Goal: Task Accomplishment & Management: Use online tool/utility

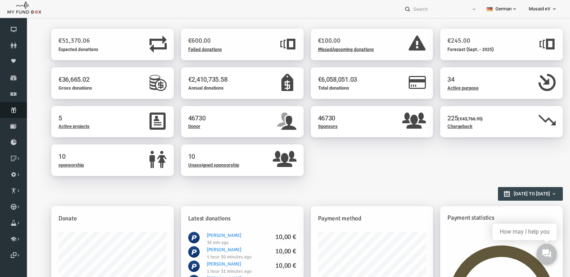
click at [0, 0] on font "subscription" at bounding box center [0, 0] width 0 height 0
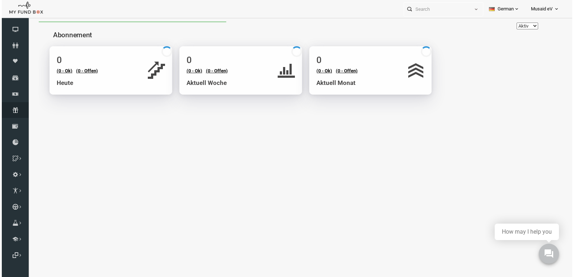
select select "100"
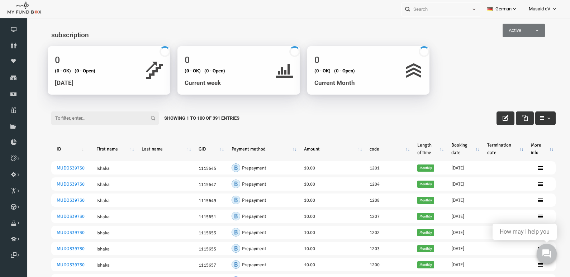
click at [535, 118] on span "button" at bounding box center [538, 118] width 6 height 6
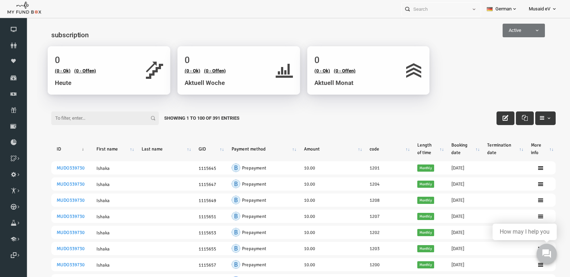
click at [524, 33] on span "Active" at bounding box center [513, 30] width 42 height 7
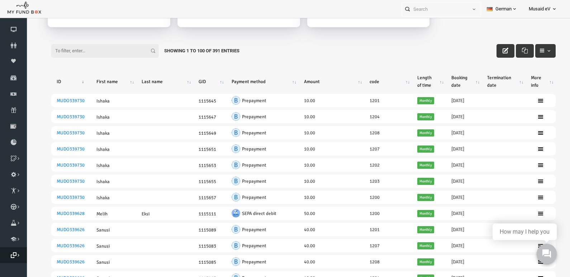
scroll to position [72, 0]
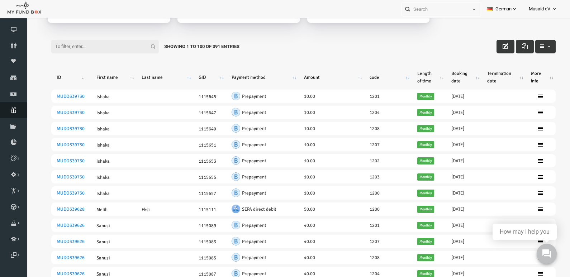
click at [0, 0] on font "subscription" at bounding box center [0, 0] width 0 height 0
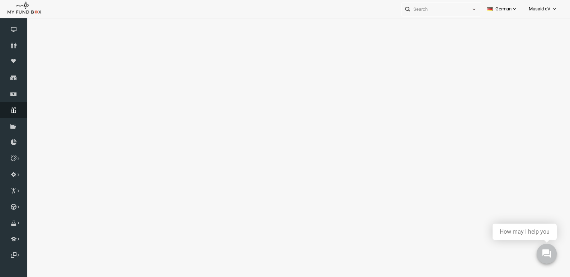
select select "100"
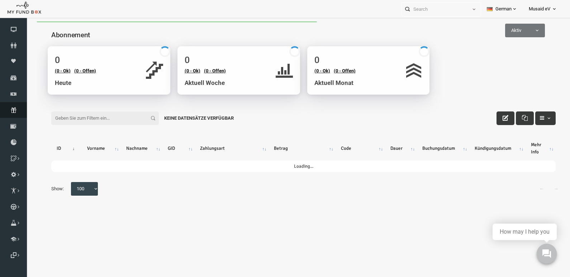
scroll to position [0, 0]
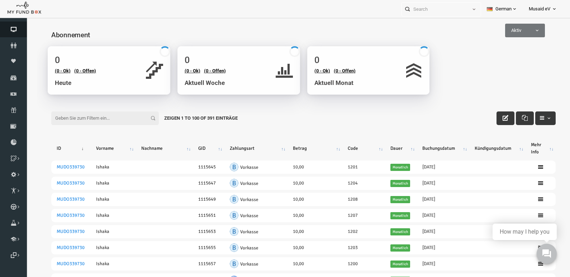
click at [13, 27] on icon at bounding box center [13, 30] width 27 height 6
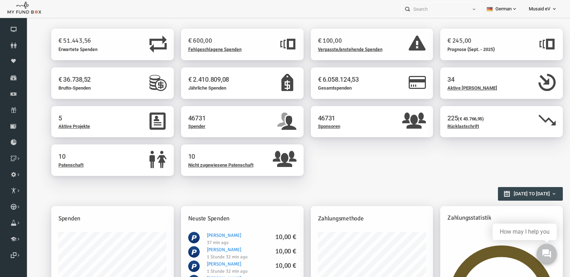
click at [494, 3] on link "German" at bounding box center [502, 9] width 42 height 18
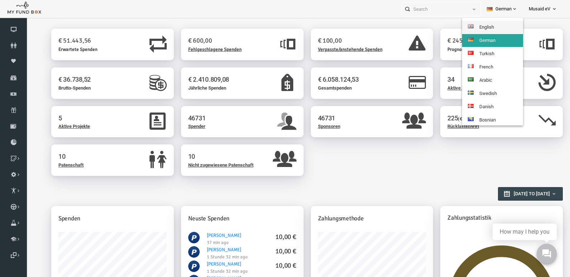
click at [493, 23] on link "English" at bounding box center [492, 27] width 61 height 13
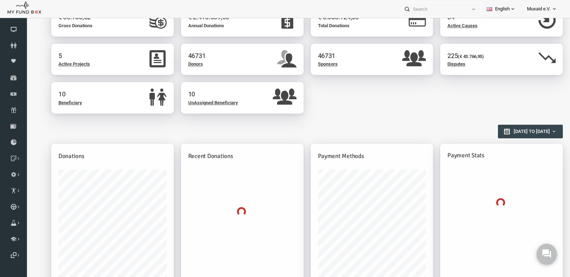
scroll to position [72, 0]
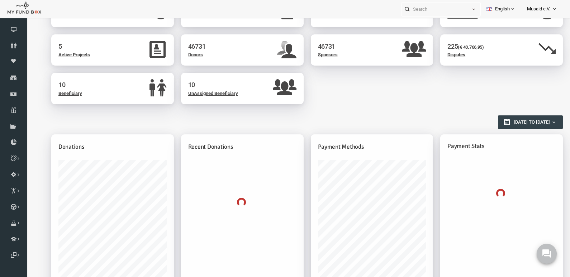
click at [531, 123] on span "[DATE] to [DATE]" at bounding box center [521, 121] width 36 height 5
type input "01-08-2025"
type input "31-08-2025"
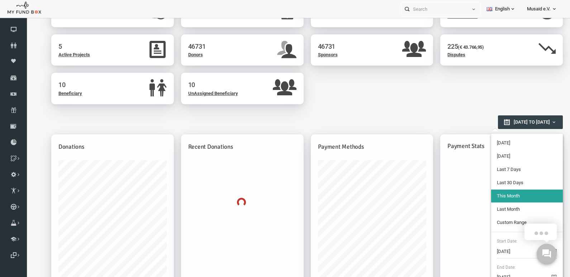
type input "01-07-2025"
type input "31-07-2025"
type input "01-08-2025"
type input "31-08-2025"
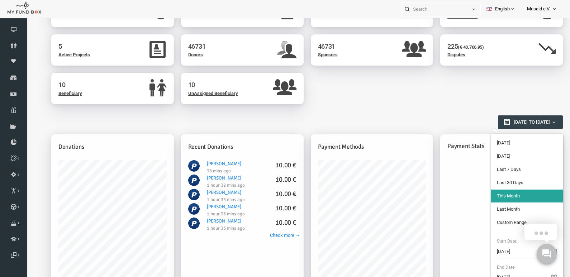
type input "01-07-2025"
type input "31-07-2025"
type input "01-08-2025"
type input "31-08-2025"
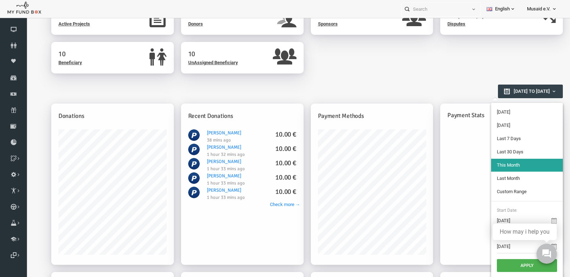
scroll to position [143, 0]
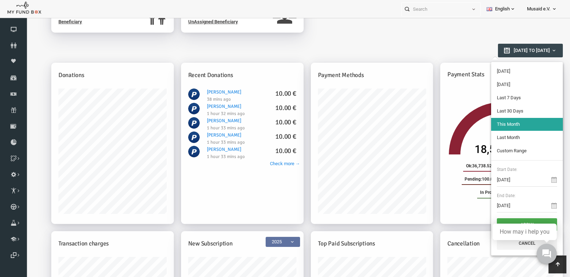
click at [502, 154] on li "Custom Range" at bounding box center [516, 151] width 72 height 13
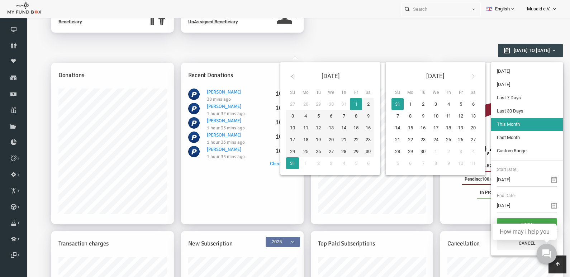
click at [280, 75] on icon at bounding box center [282, 77] width 6 height 6
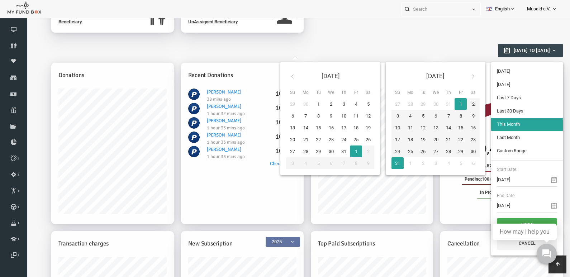
click at [280, 75] on icon at bounding box center [282, 77] width 6 height 6
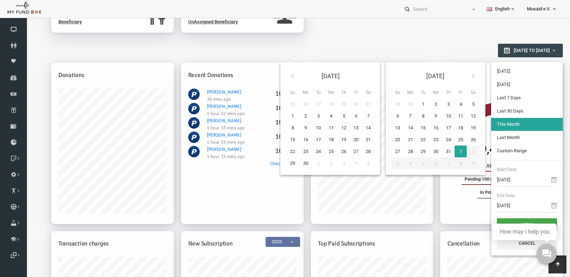
click at [280, 75] on icon at bounding box center [282, 77] width 6 height 6
type input "01-05-2025"
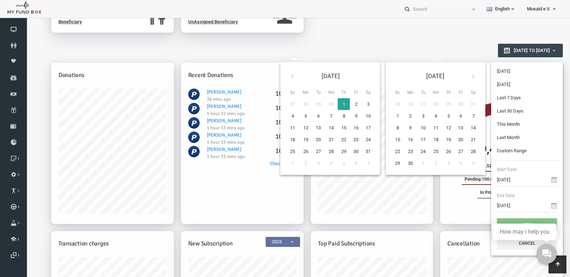
type input "31-05-2025"
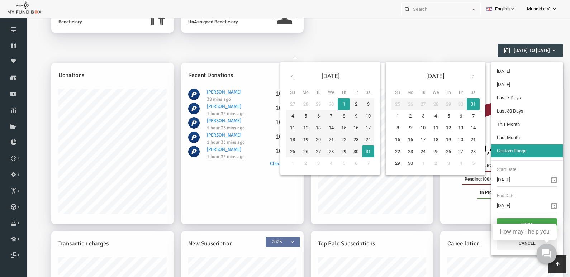
type input "01-05-2025"
click at [514, 221] on button "Apply" at bounding box center [516, 224] width 60 height 13
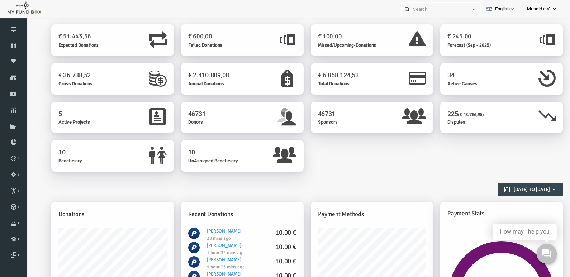
scroll to position [0, 0]
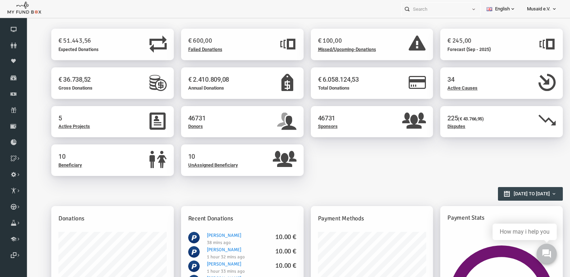
click at [200, 128] on div "46731 Donors" at bounding box center [231, 122] width 123 height 32
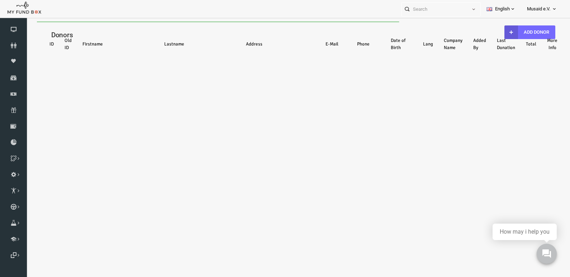
select select "100"
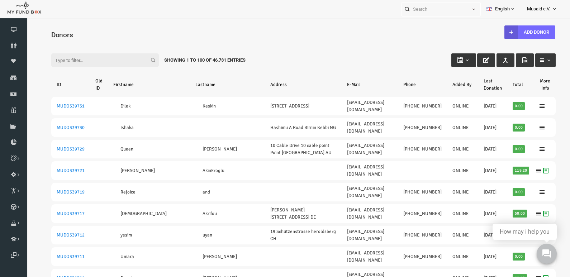
type input "13-08-2025"
click at [447, 62] on icon "button" at bounding box center [449, 60] width 6 height 6
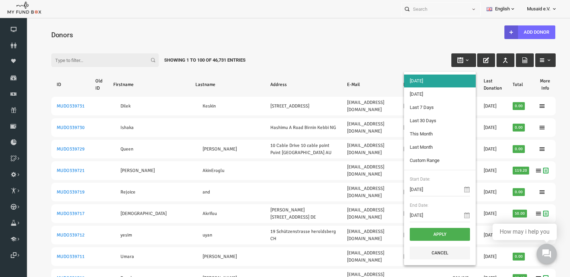
click at [392, 47] on div "Filter: Showing 1 to 100 of 46,731 Entries" at bounding box center [292, 53] width 519 height 19
click at [15, 91] on icon at bounding box center [13, 94] width 27 height 6
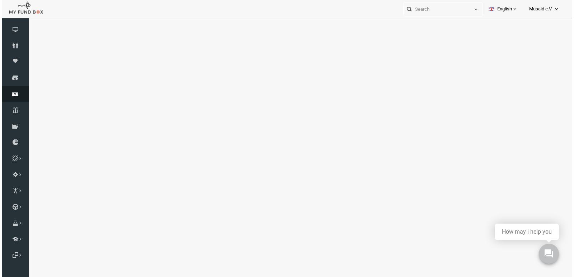
select select "100"
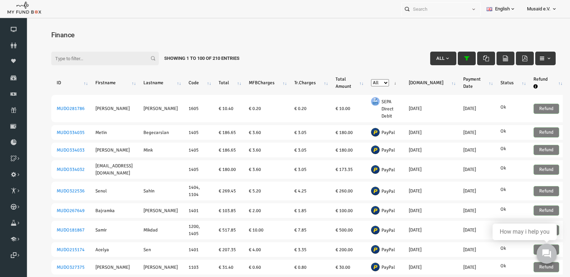
click at [453, 61] on icon "button" at bounding box center [456, 59] width 6 height 6
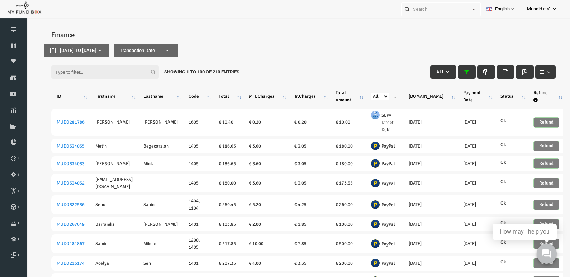
click at [108, 52] on div "Filter: All Showing 1 to 100 of 210 Entries" at bounding box center [292, 60] width 519 height 19
click at [108, 51] on div "Filter: All Showing 1 to 100 of 210 Entries" at bounding box center [292, 60] width 519 height 19
click at [98, 46] on button "31-05-2025 to 31-05-2025" at bounding box center [65, 51] width 65 height 14
type input "31-05-2025"
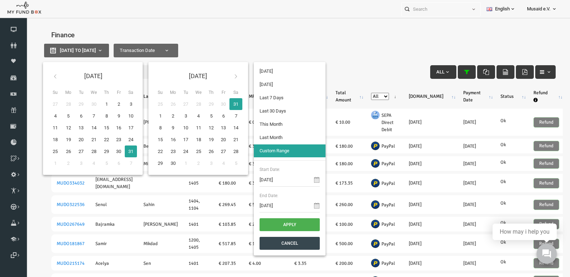
type input "01-05-2025"
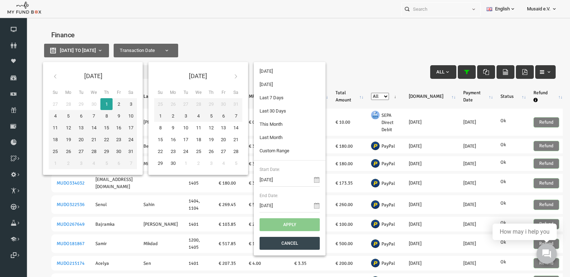
type input "31-05-2025"
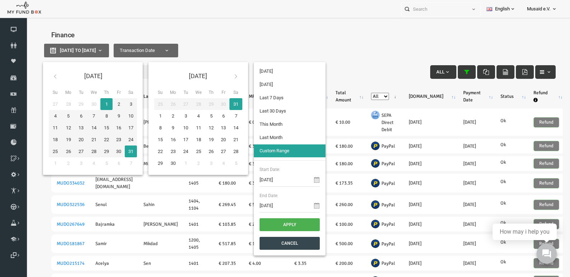
type input "01-05-2025"
click at [283, 224] on button "Apply" at bounding box center [278, 224] width 60 height 13
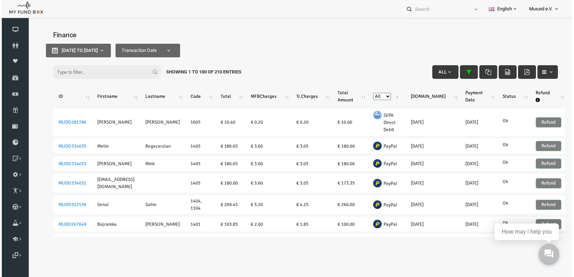
select select "100"
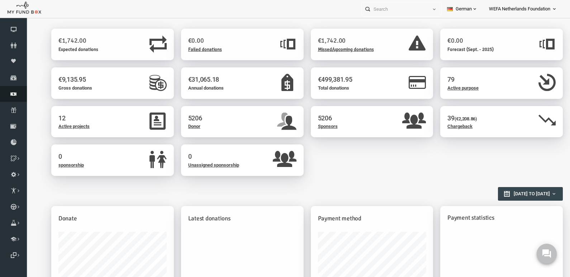
click at [13, 92] on icon at bounding box center [13, 94] width 27 height 6
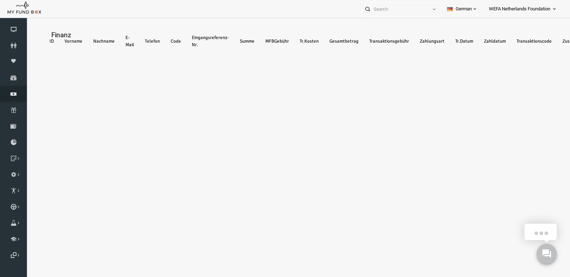
select select "100"
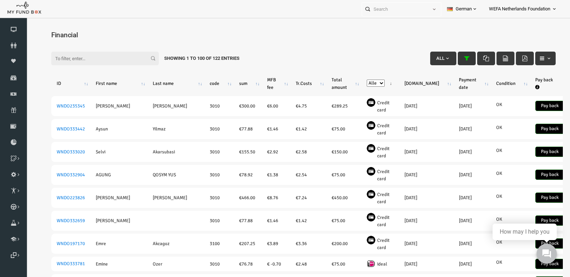
click at [453, 57] on icon "button" at bounding box center [456, 59] width 6 height 6
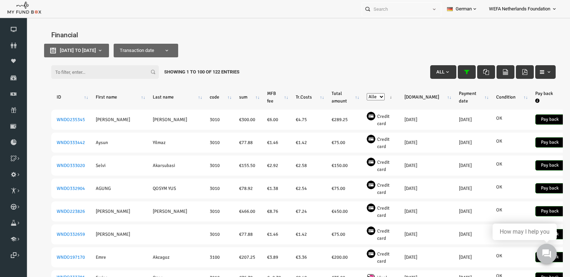
click at [93, 53] on div "Filter: All Showing 1 to 100 of 122 entries" at bounding box center [292, 60] width 519 height 19
click at [98, 50] on button "01-05-2025 to 30-05-2025" at bounding box center [65, 51] width 65 height 14
type input "01-05-2025"
type input "30-05-2025"
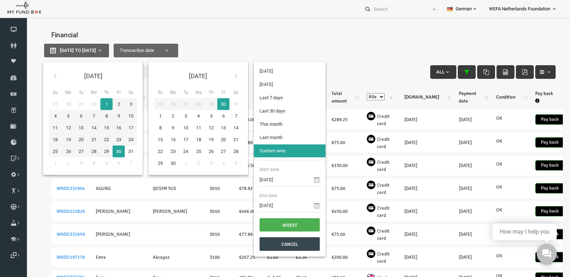
type input "31-05-2025"
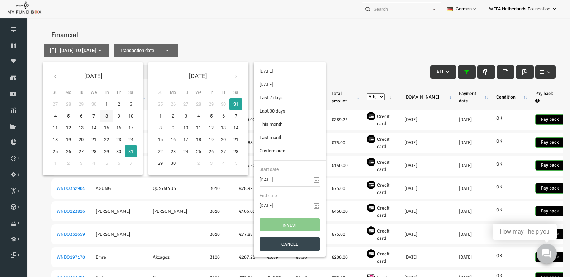
type input "01-05-2025"
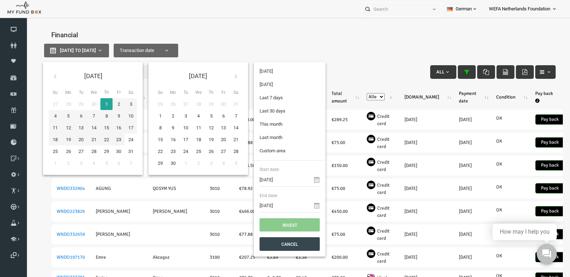
type input "31-05-2025"
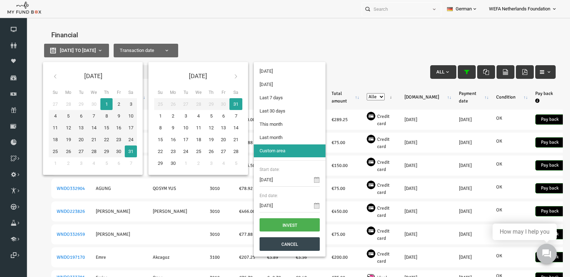
type input "01-05-2025"
click at [278, 224] on font "Invest" at bounding box center [278, 225] width 15 height 5
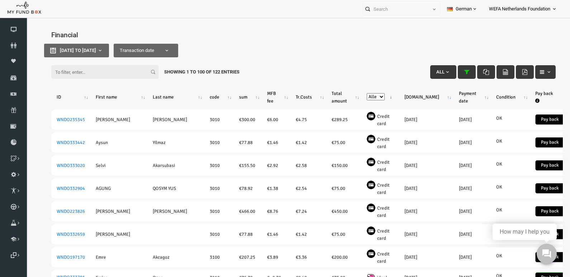
select select "100"
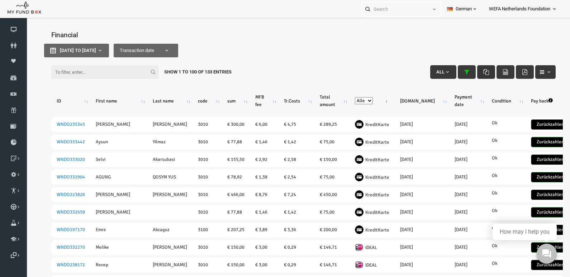
click at [468, 70] on button "button" at bounding box center [475, 72] width 18 height 14
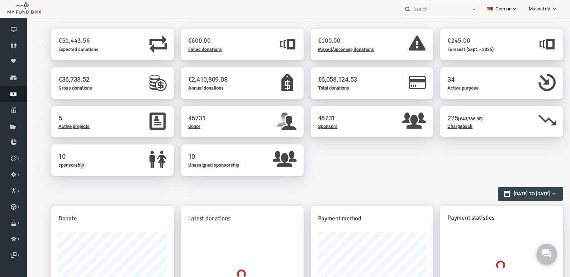
click at [11, 89] on link "Financial" at bounding box center [13, 94] width 27 height 16
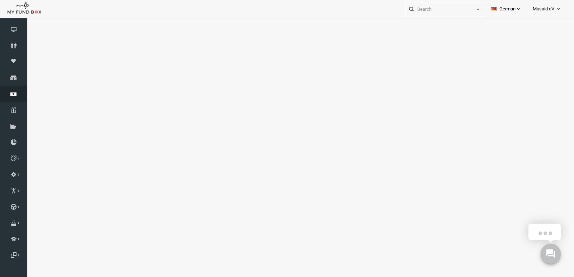
select select "100"
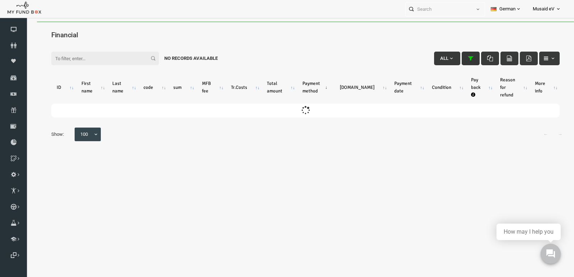
click at [461, 56] on icon "button" at bounding box center [459, 59] width 6 height 6
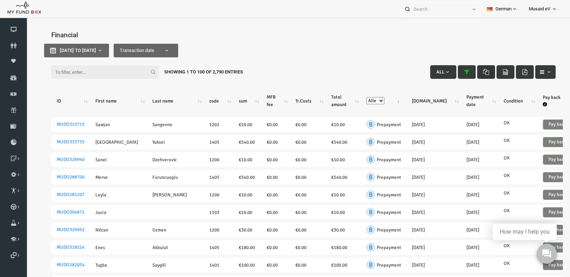
drag, startPoint x: 472, startPoint y: 74, endPoint x: 478, endPoint y: 61, distance: 13.8
click at [472, 74] on icon "button" at bounding box center [475, 72] width 6 height 6
